Goal: Task Accomplishment & Management: Manage account settings

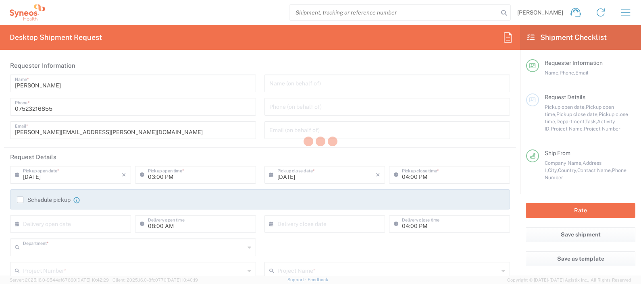
type input "8350"
type input "England"
type input "[GEOGRAPHIC_DATA]"
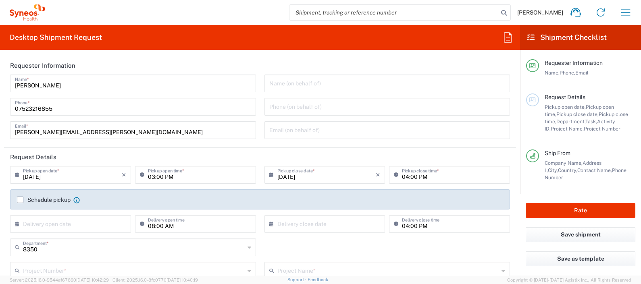
type input "Syneos Health UK Limited"
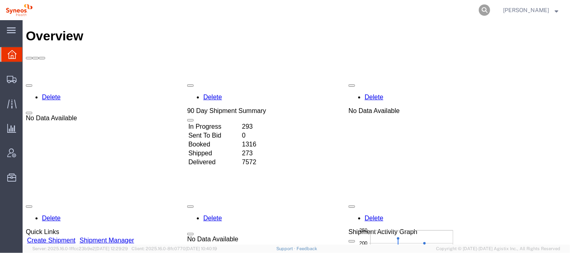
click at [490, 12] on icon at bounding box center [483, 9] width 11 height 11
paste input "56481984"
type input "56481984"
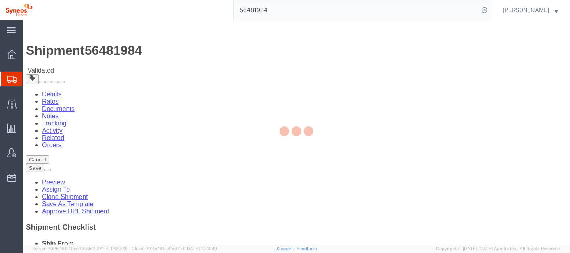
select select "63774"
select select
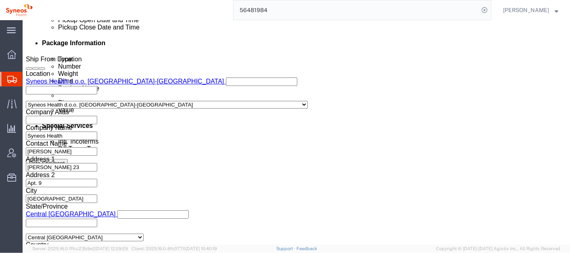
scroll to position [420, 0]
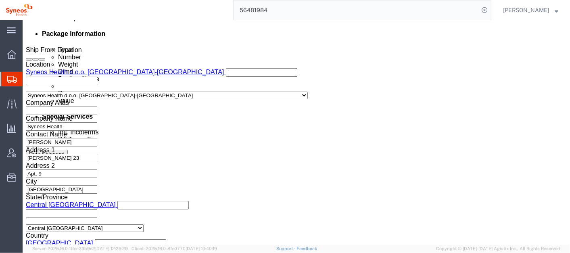
click button "Rate Shipment"
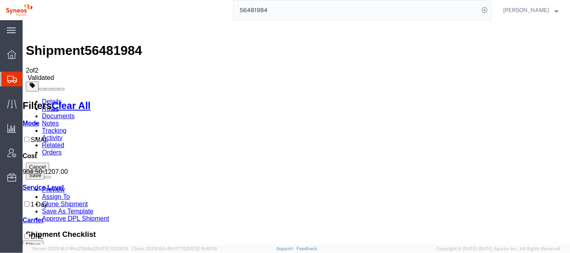
checkbox input "true"
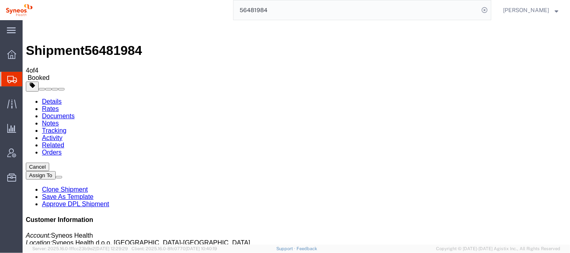
copy b "8586503365"
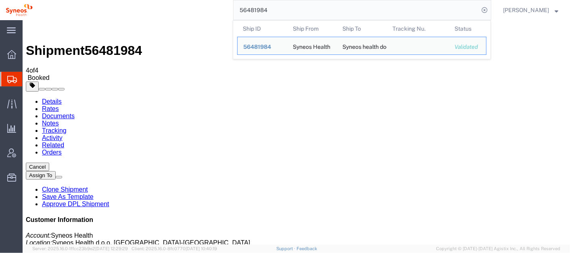
click at [332, 7] on input "56481984" at bounding box center [355, 9] width 245 height 19
click at [333, 7] on input "56481984" at bounding box center [355, 9] width 245 height 19
paste input "8586503365"
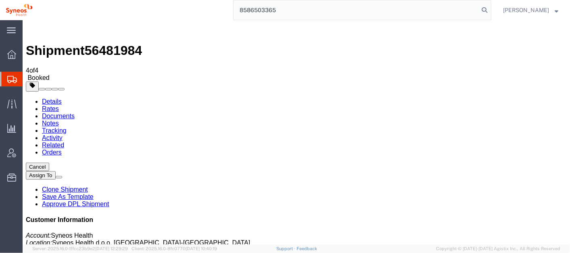
type input "8586503365"
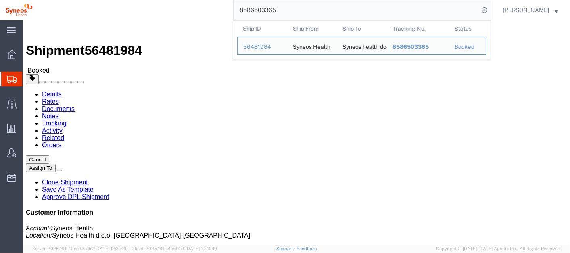
click span "button"
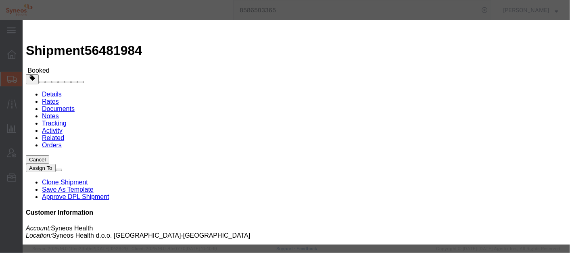
click div "Aug 13 2025 3:22 PM"
click input "3:22 PM"
click icon
click input "8:22 AM"
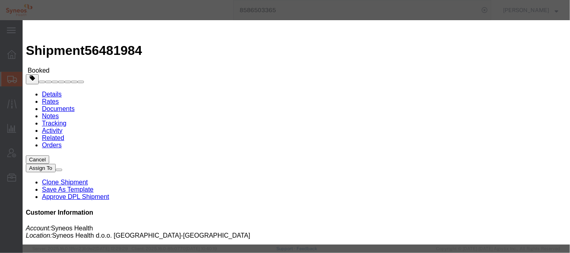
type input "8:00 AM"
click icon
click button "Apply"
click div "Aug 14 2025 9:00 AM"
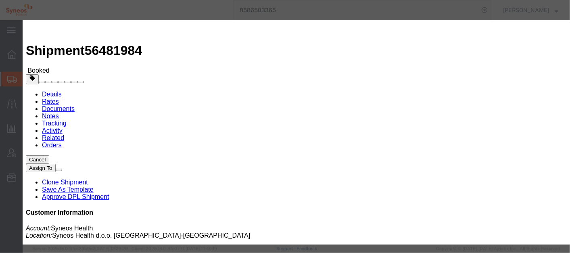
scroll to position [4, 0]
type input "4:00 PM"
click icon
click button "Apply"
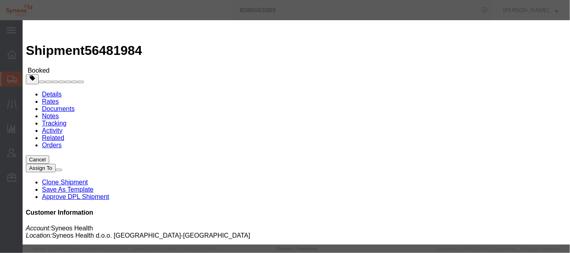
click button "Save"
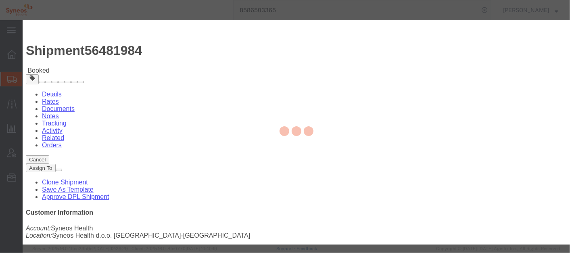
drag, startPoint x: 479, startPoint y: 176, endPoint x: 502, endPoint y: 196, distance: 30.3
click at [502, 196] on div at bounding box center [296, 132] width 547 height 224
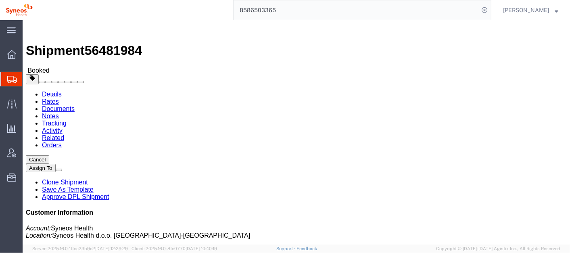
click button "Close"
click div "Leg 1 - Small Parcel"
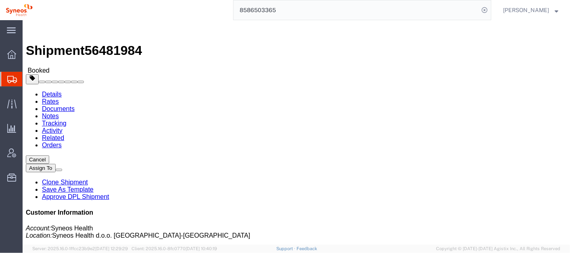
click div "Leg 1 - Small Parcel"
click link "Documents"
